Goal: Task Accomplishment & Management: Use online tool/utility

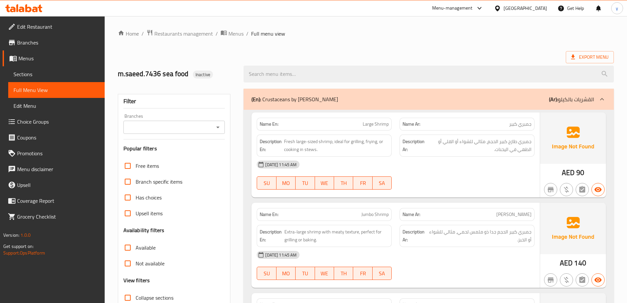
click at [178, 107] on div "Filter" at bounding box center [174, 101] width 102 height 14
click at [47, 61] on span "Menus" at bounding box center [58, 58] width 81 height 8
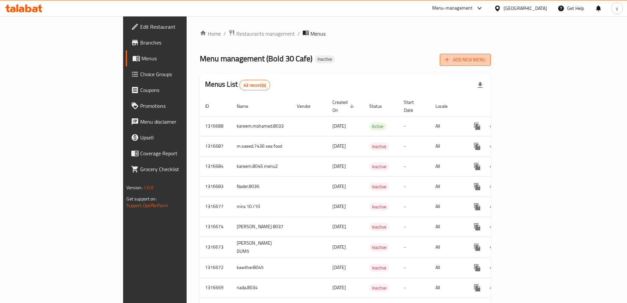
click at [486, 57] on span "Add New Menu" at bounding box center [465, 60] width 41 height 8
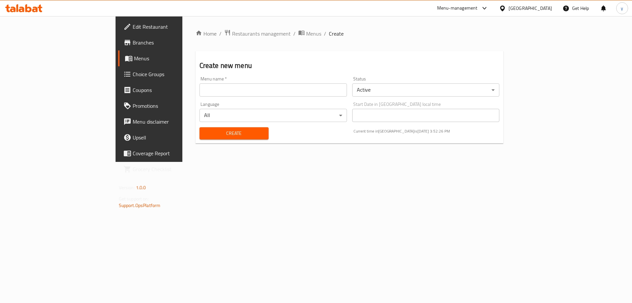
click at [347, 93] on input "text" at bounding box center [274, 89] width 148 height 13
click at [221, 90] on input "darwesh.8043" at bounding box center [274, 89] width 148 height 13
type input "darwesh.8043cgfxnjhsrt"
click at [205, 135] on span "Create" at bounding box center [234, 133] width 59 height 8
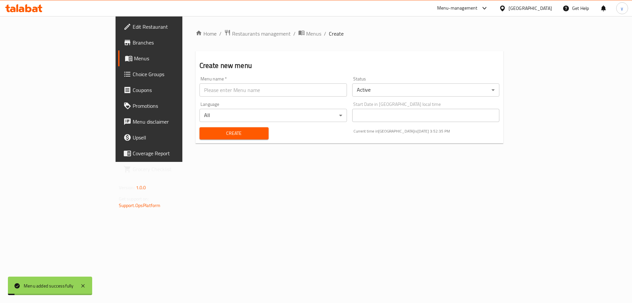
click at [134, 61] on span "Menus" at bounding box center [175, 58] width 82 height 8
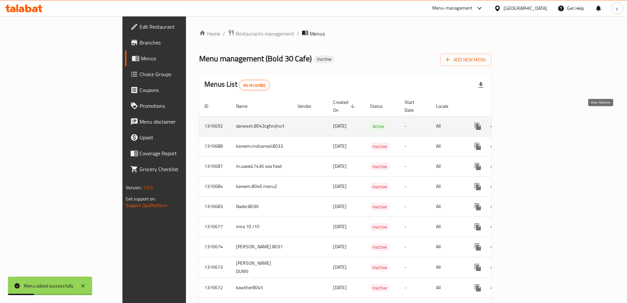
click at [529, 122] on icon "enhanced table" at bounding box center [526, 126] width 8 height 8
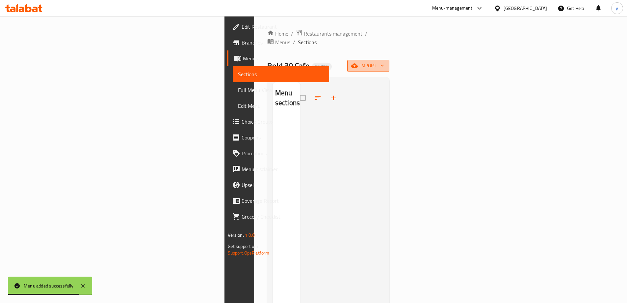
click at [384, 62] on span "import" at bounding box center [369, 66] width 32 height 8
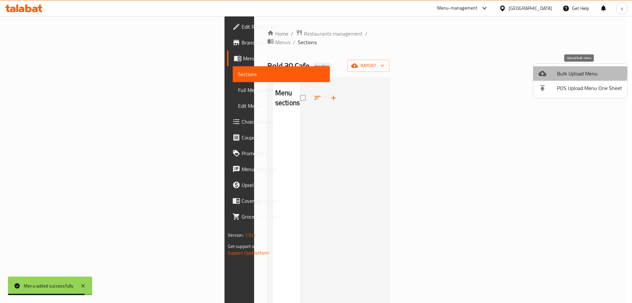
click at [579, 72] on span "Bulk Upload Menu" at bounding box center [589, 73] width 65 height 8
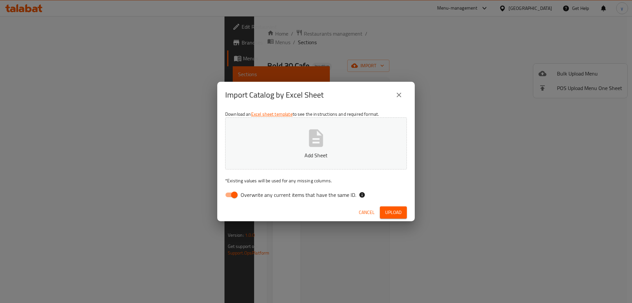
click at [230, 188] on div "Download an Excel sheet template to see the instructions and required format. A…" at bounding box center [316, 155] width 198 height 95
click at [231, 191] on input "Overwrite any current items that have the same ID." at bounding box center [235, 194] width 38 height 13
checkbox input "false"
click at [390, 207] on button "Upload" at bounding box center [393, 212] width 27 height 12
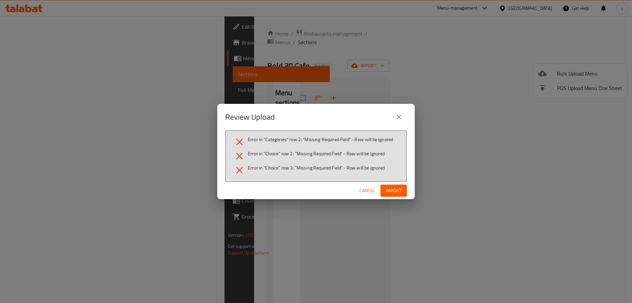
click at [366, 190] on span "Cancel" at bounding box center [368, 190] width 16 height 8
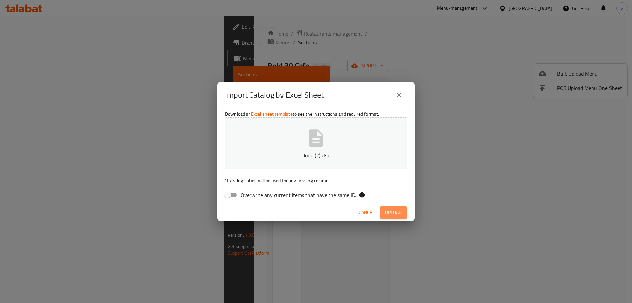
click at [390, 214] on span "Upload" at bounding box center [393, 212] width 16 height 8
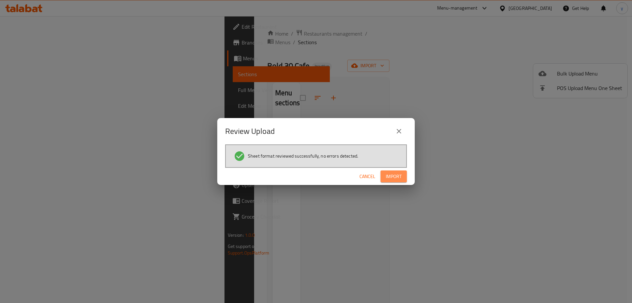
click at [389, 176] on span "Import" at bounding box center [394, 176] width 16 height 8
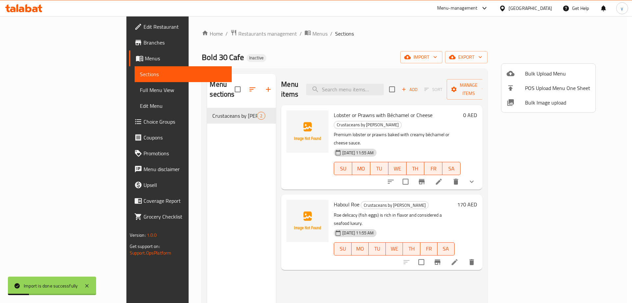
click at [70, 91] on div at bounding box center [316, 151] width 632 height 303
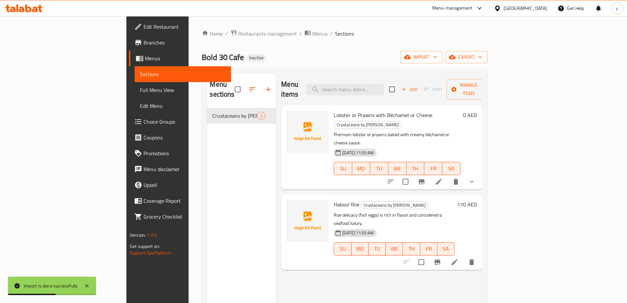
click at [140, 91] on span "Full Menu View" at bounding box center [183, 90] width 86 height 8
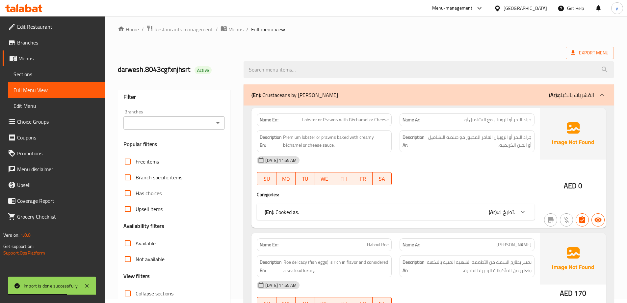
scroll to position [48, 0]
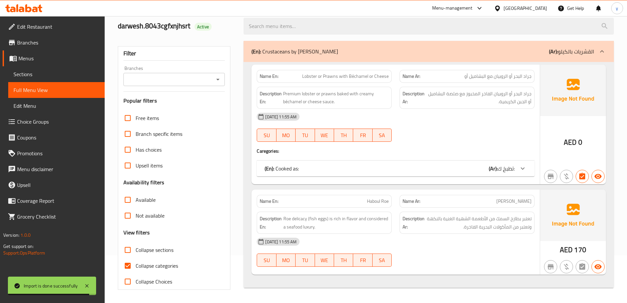
click at [167, 266] on span "Collapse categories" at bounding box center [157, 265] width 42 height 8
click at [136, 266] on input "Collapse categories" at bounding box center [128, 265] width 16 height 16
checkbox input "false"
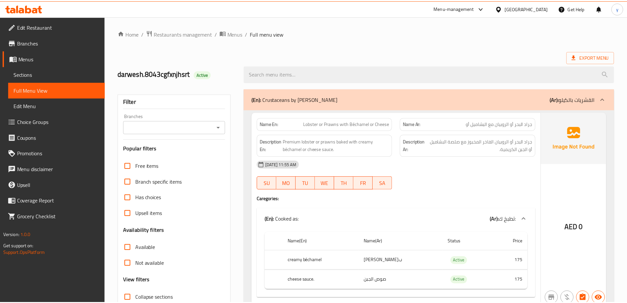
scroll to position [120, 0]
